Goal: Task Accomplishment & Management: Manage account settings

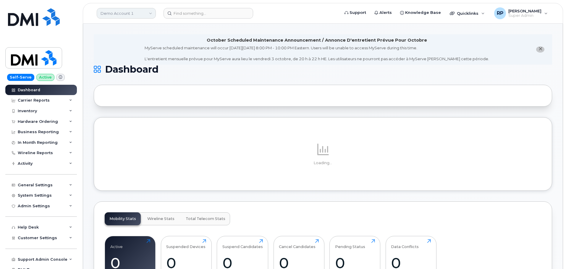
click at [119, 12] on link "Demo Account 1" at bounding box center [126, 13] width 59 height 11
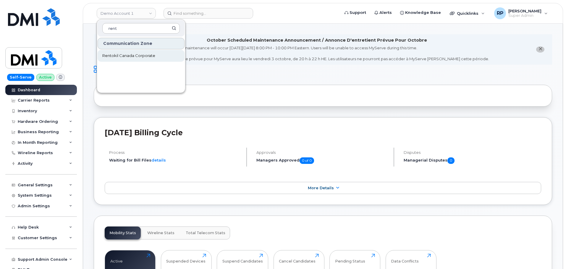
type input "rent"
click at [128, 53] on link "Rentokil Canada Corporate" at bounding box center [141, 56] width 87 height 12
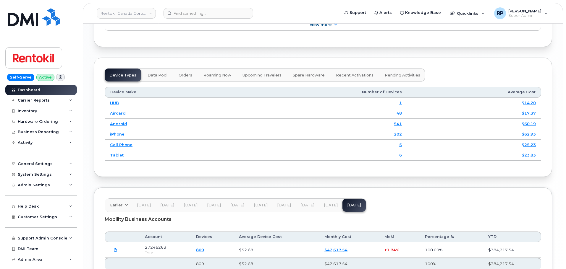
scroll to position [796, 0]
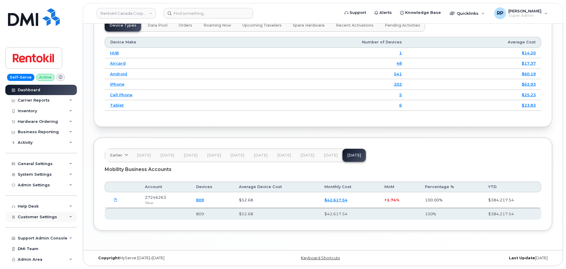
click at [41, 217] on span "Customer Settings" at bounding box center [37, 217] width 39 height 4
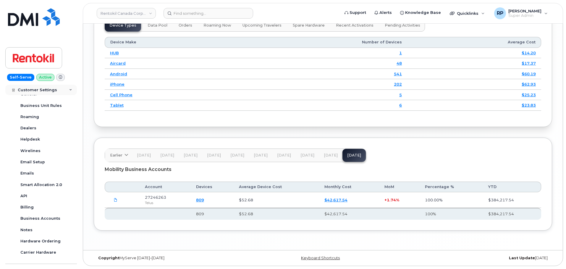
scroll to position [148, 0]
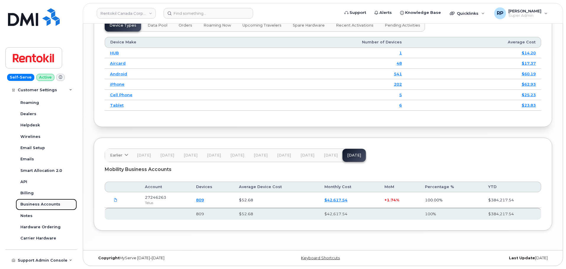
click at [41, 206] on div "Business Accounts" at bounding box center [40, 204] width 40 height 5
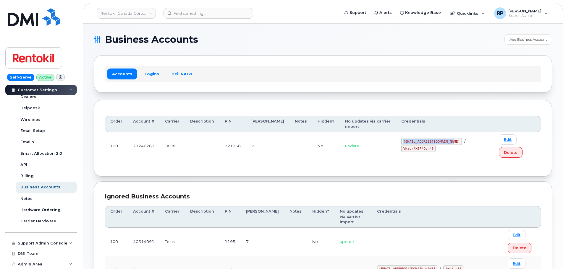
drag, startPoint x: 396, startPoint y: 133, endPoint x: 444, endPoint y: 133, distance: 48.5
click at [444, 138] on div "[EMAIL_ADDRESS][DOMAIN_NAME] / VNzLr*X6F*Dyn46" at bounding box center [444, 145] width 87 height 14
copy code "[EMAIL_ADDRESS][DOMAIN_NAME]"
click at [502, 135] on link "Edit" at bounding box center [508, 140] width 18 height 10
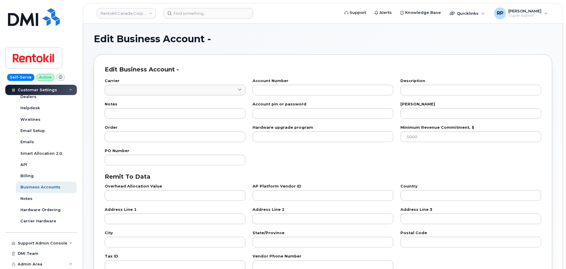
type input "2"
type input "27246263"
type input "221166"
type input "7"
type input "100"
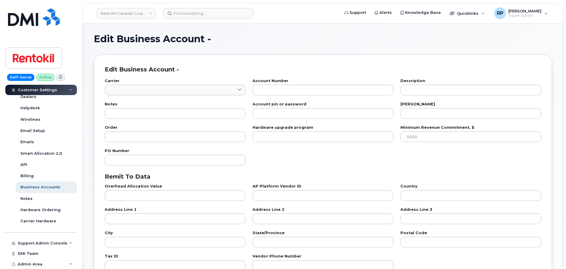
checkbox input "true"
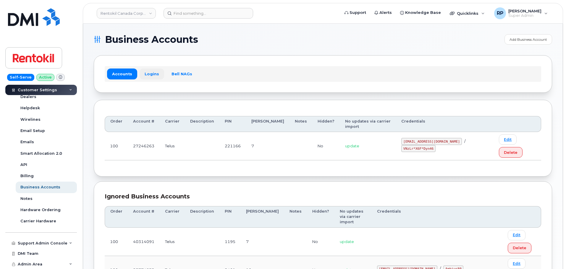
click at [146, 75] on link "Logins" at bounding box center [152, 74] width 25 height 11
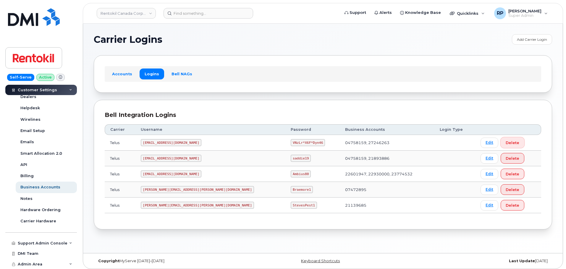
click at [506, 140] on span "Delete" at bounding box center [513, 143] width 14 height 6
click at [481, 143] on link "Edit" at bounding box center [490, 143] width 18 height 10
drag, startPoint x: 246, startPoint y: 145, endPoint x: 279, endPoint y: 144, distance: 32.8
click at [285, 144] on td "VNzLr*X6F*Dyn46" at bounding box center [312, 143] width 54 height 16
copy code "VNzLr*X6F*Dyn46"
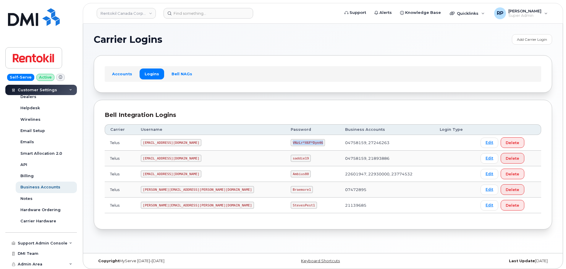
click at [90, 146] on div "Carrier Logins Add Carrier Login Accounts Logins Bell NAGs Bell Integration Log…" at bounding box center [323, 139] width 480 height 230
